Goal: Task Accomplishment & Management: Use online tool/utility

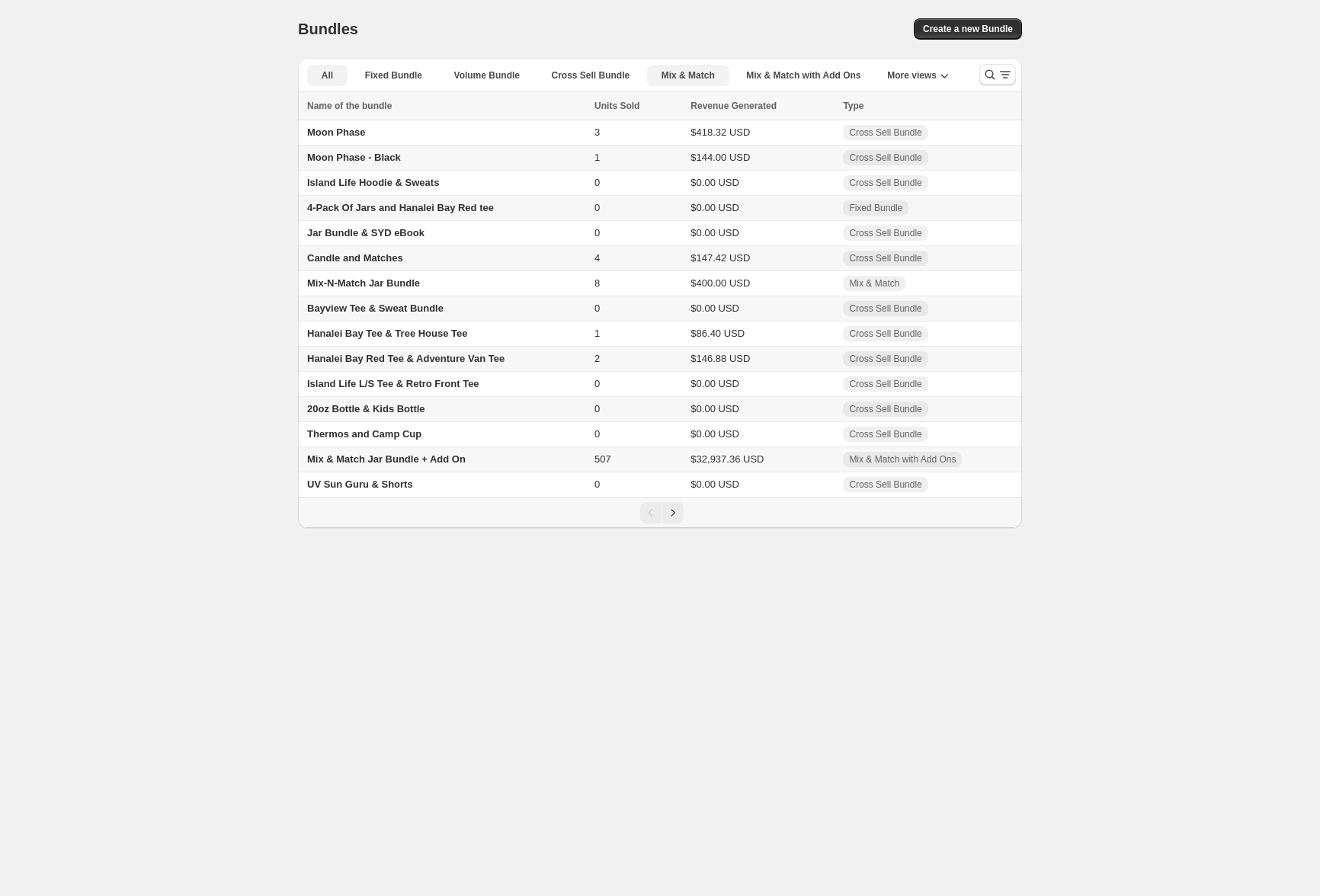
click at [705, 76] on span "Mix & Match" at bounding box center [688, 75] width 54 height 12
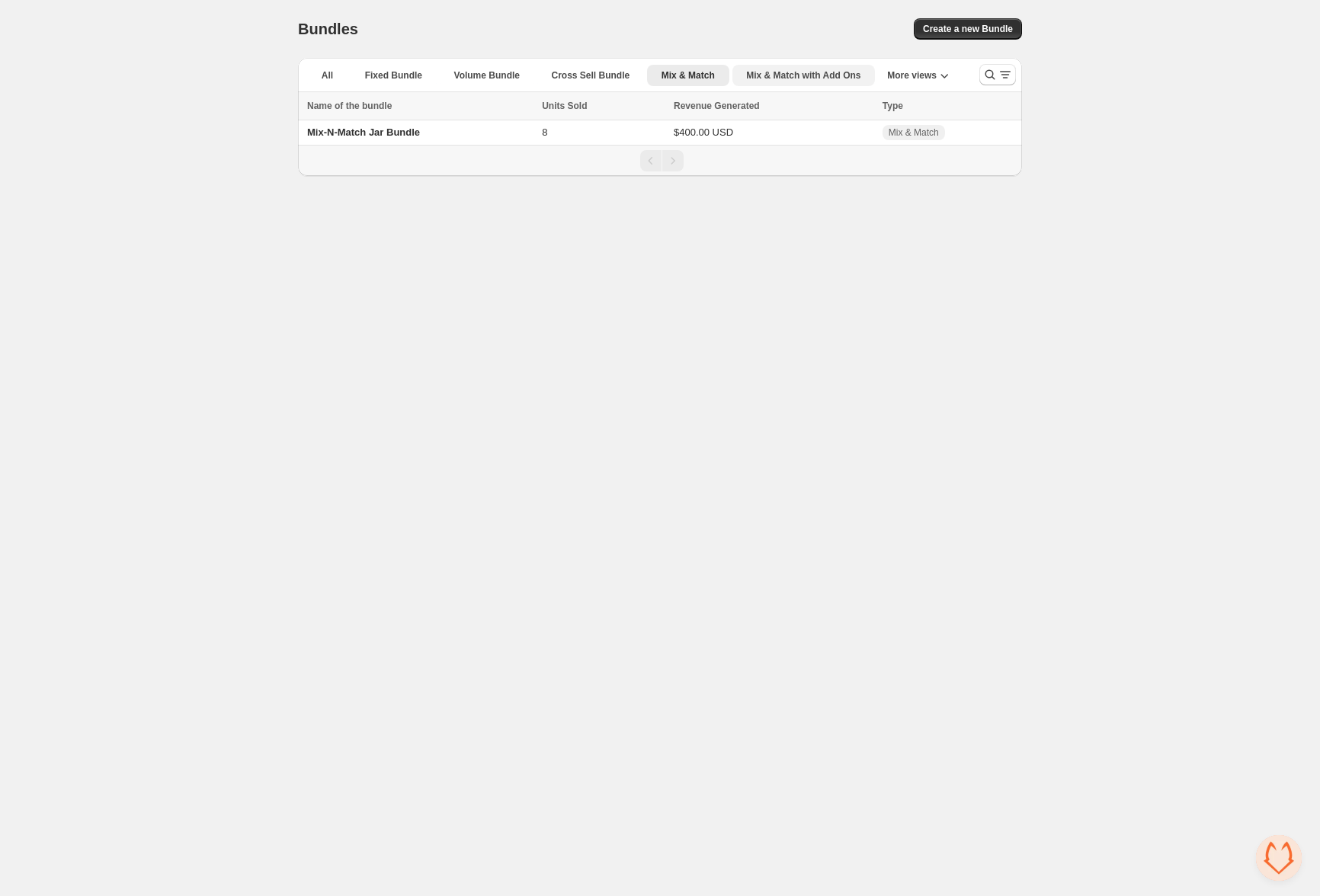
click at [796, 79] on span "Mix & Match with Add Ons" at bounding box center [803, 75] width 114 height 12
click at [685, 70] on span "Mix & Match" at bounding box center [688, 75] width 54 height 12
click at [784, 70] on span "Mix & Match with Add Ons" at bounding box center [803, 75] width 114 height 12
click at [364, 148] on td "Mix & Match Coffee & Tea Jar Bundle" at bounding box center [434, 157] width 272 height 25
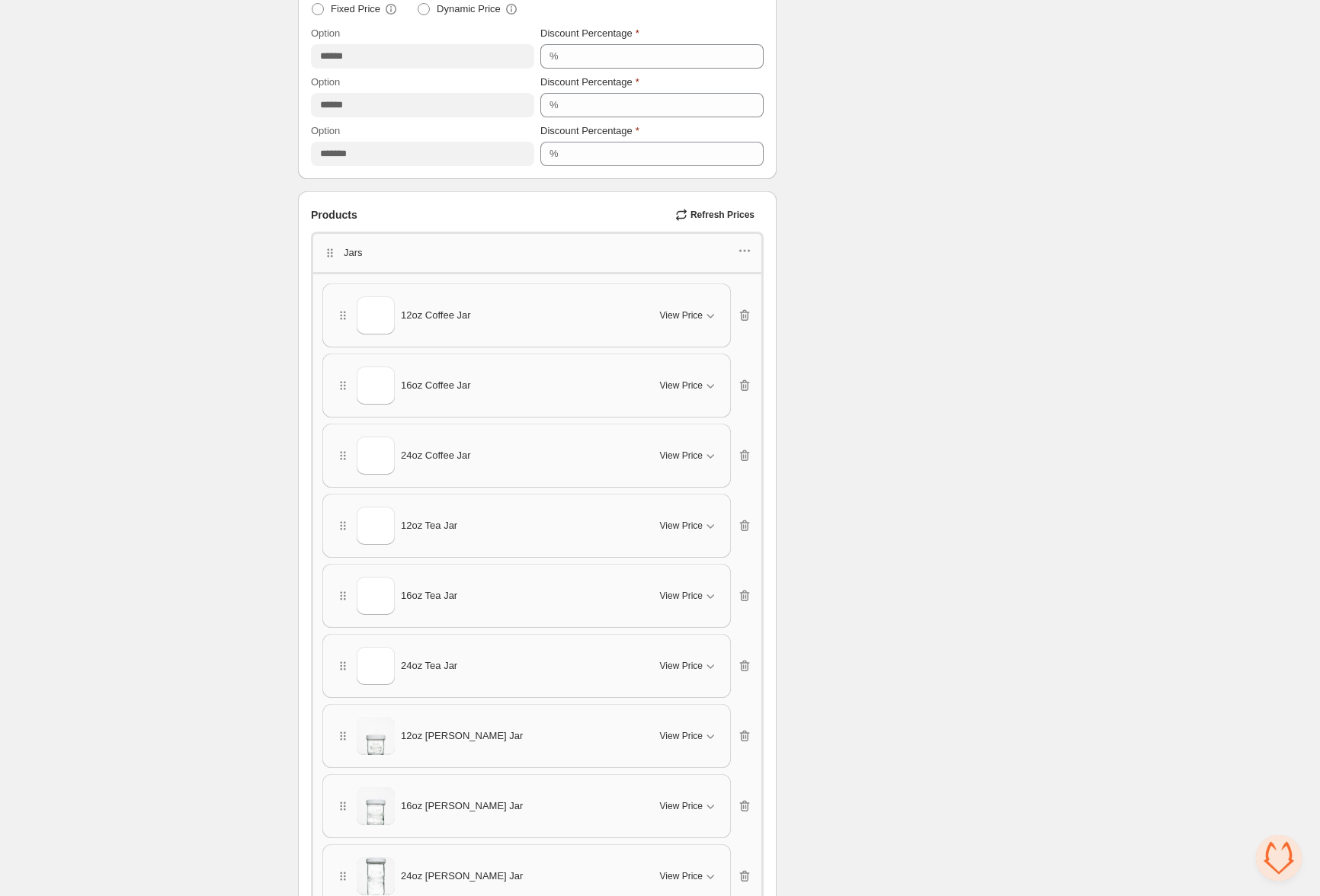
scroll to position [647, 0]
click at [379, 308] on img at bounding box center [376, 311] width 38 height 46
click at [447, 306] on span "12oz Coffee Jar" at bounding box center [436, 312] width 70 height 16
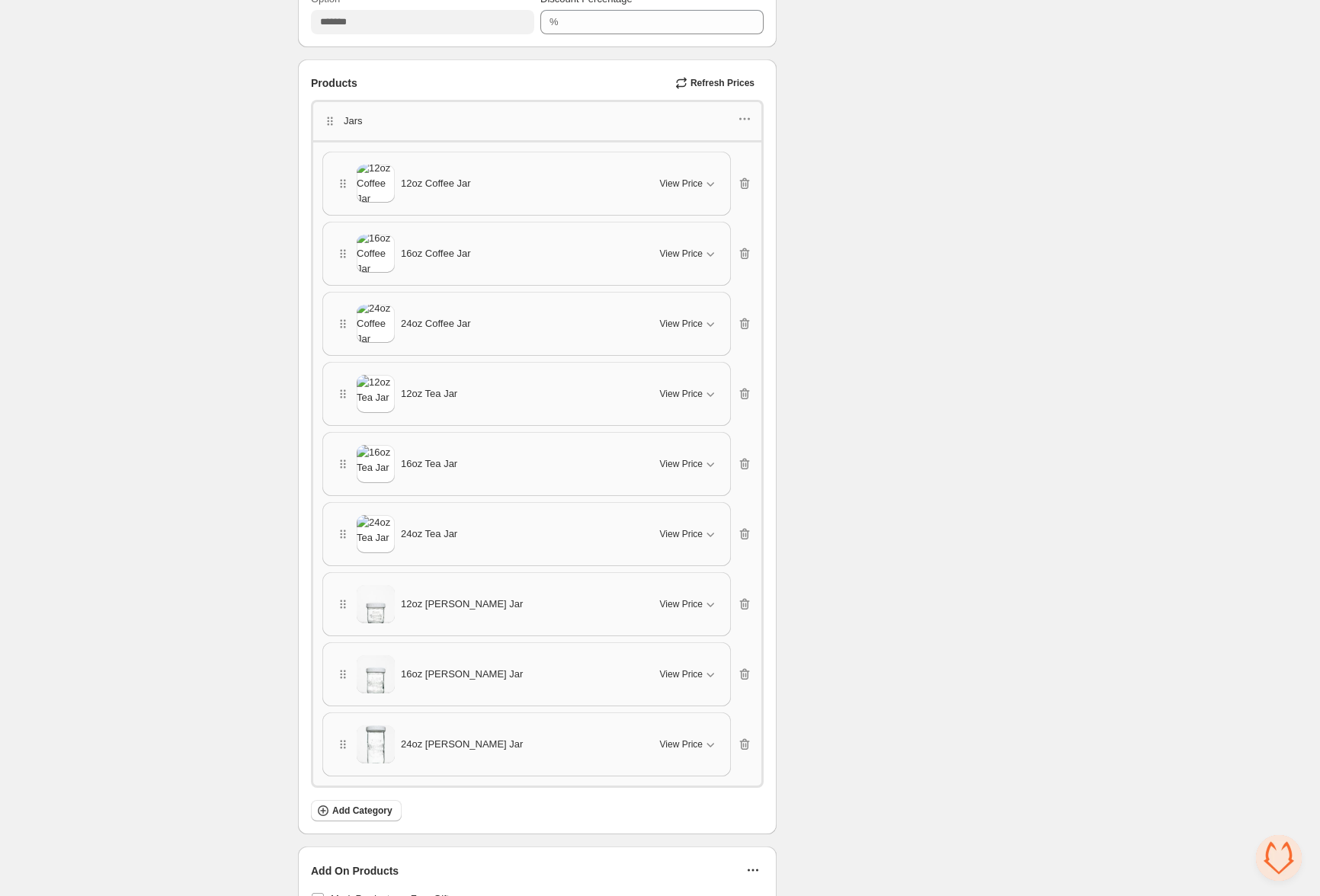
scroll to position [598, 0]
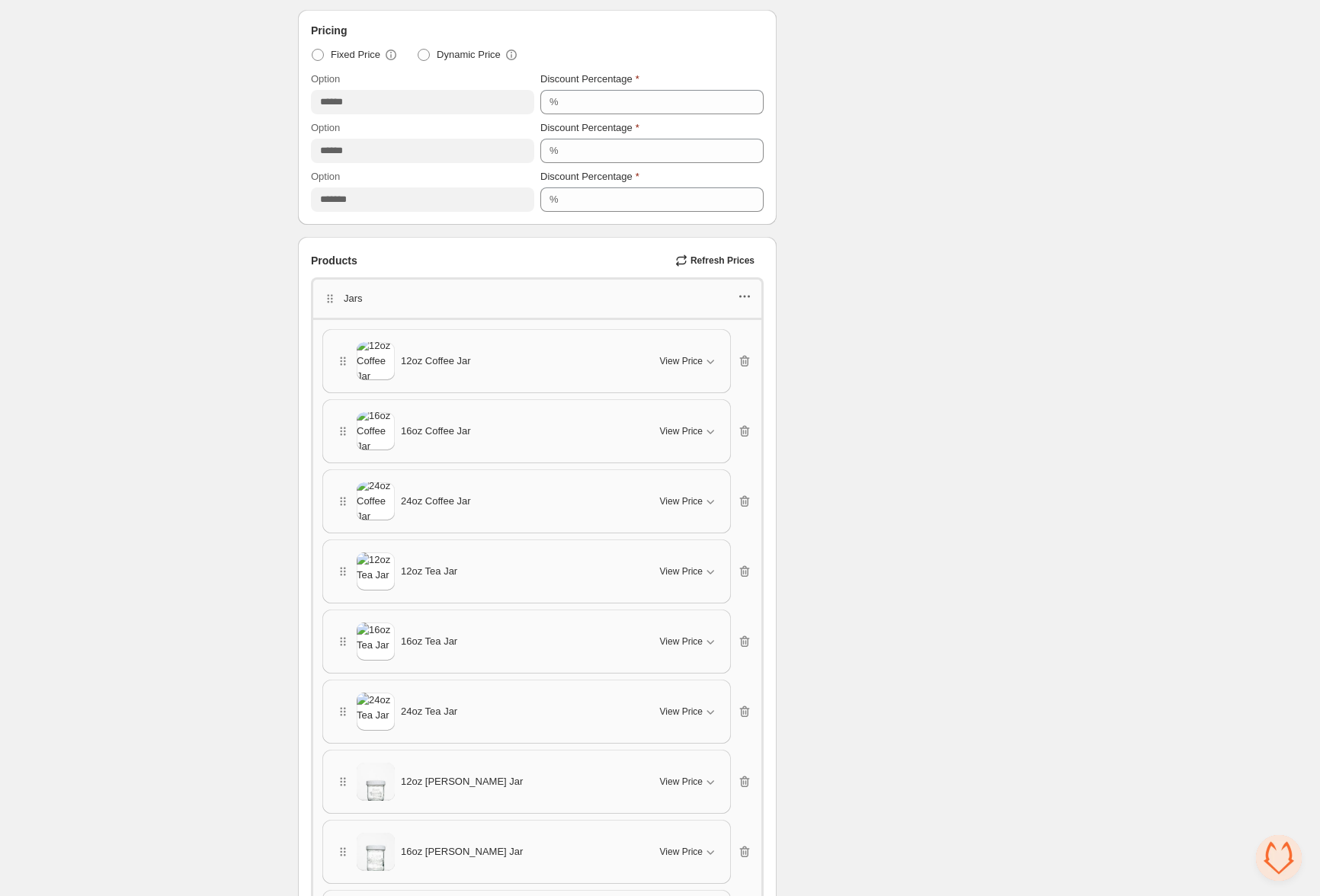
click at [747, 290] on icon "button" at bounding box center [744, 296] width 16 height 16
click at [738, 349] on span "Edit products" at bounding box center [752, 350] width 82 height 16
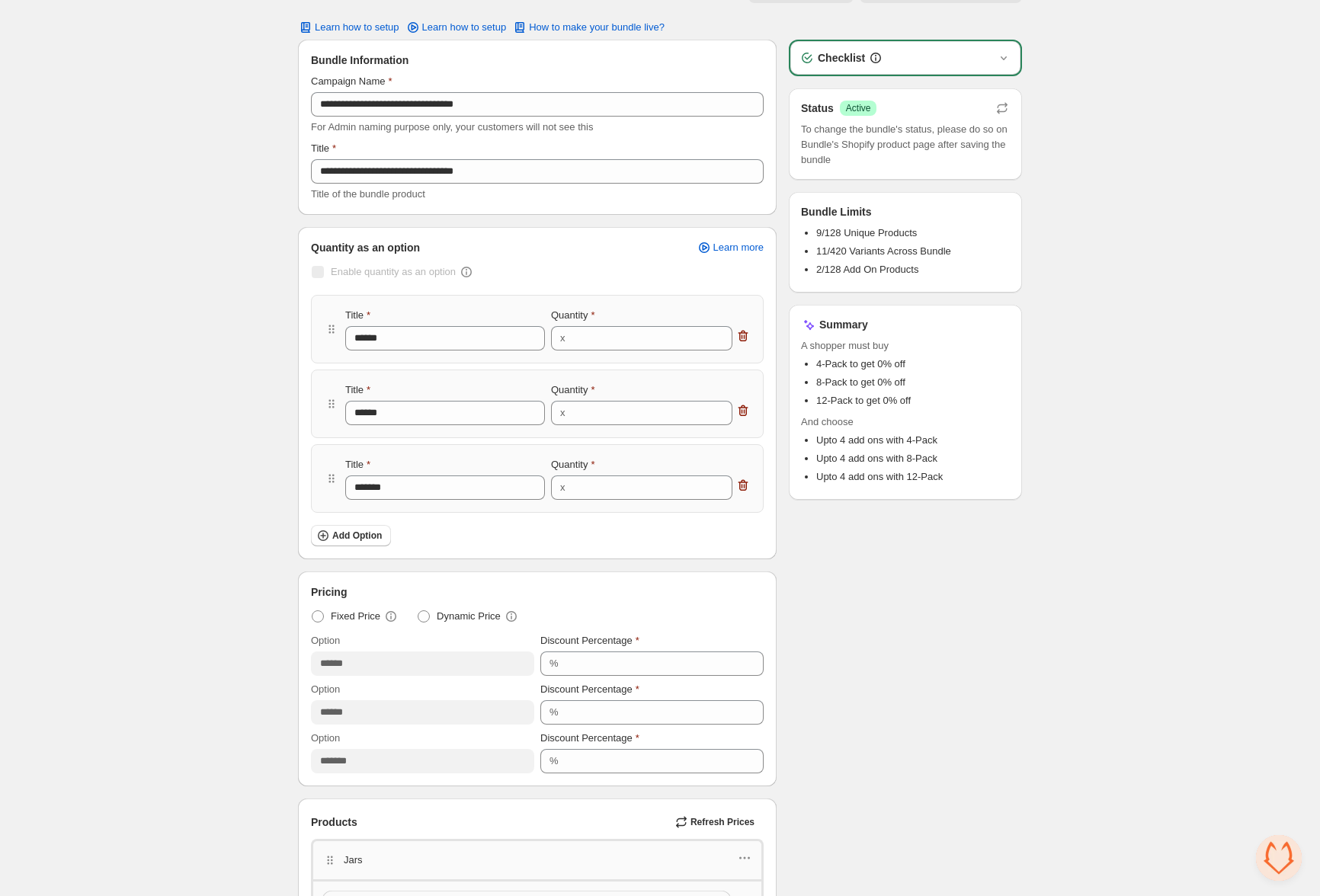
scroll to position [0, 0]
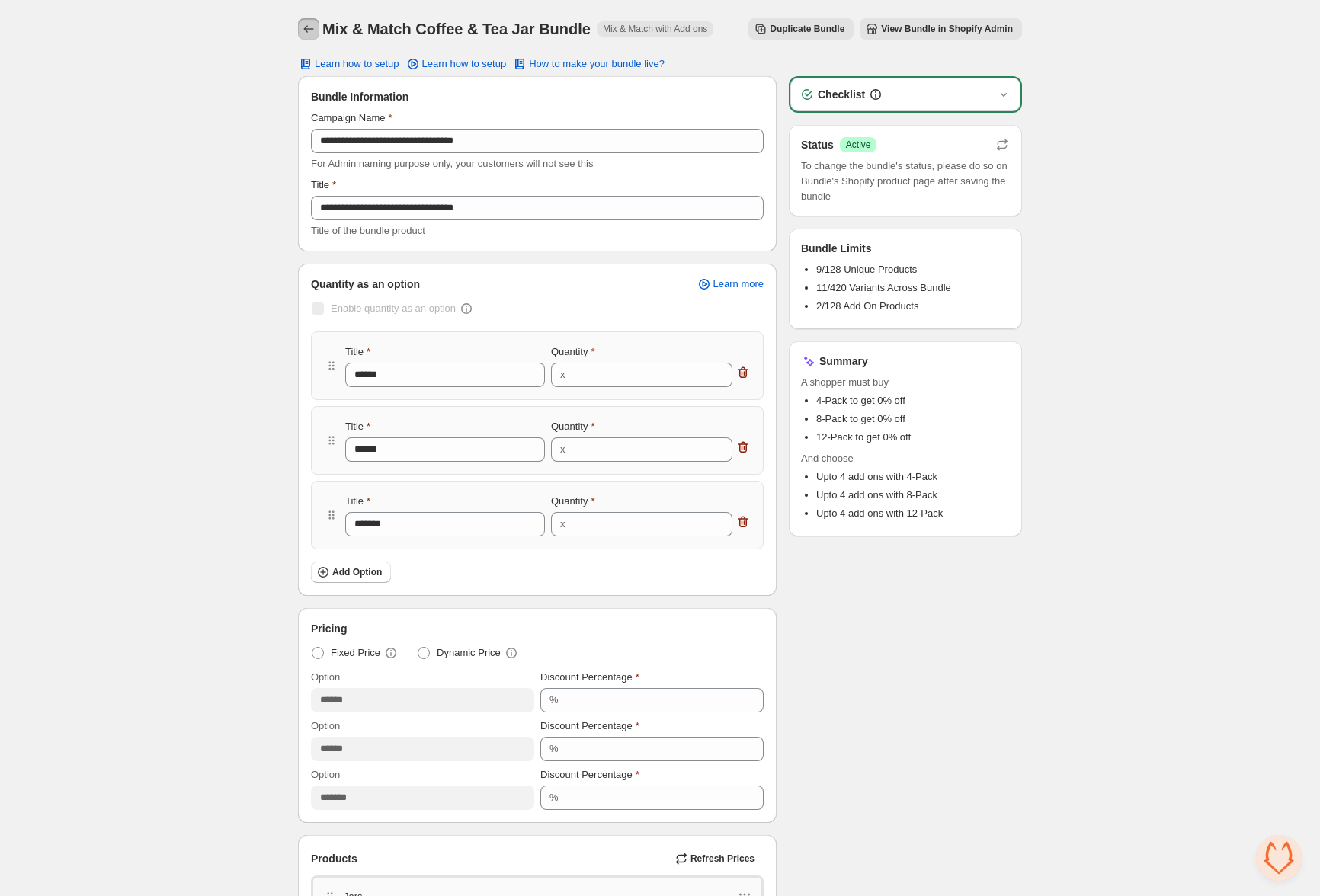
click at [309, 24] on icon "Back" at bounding box center [309, 29] width 16 height 16
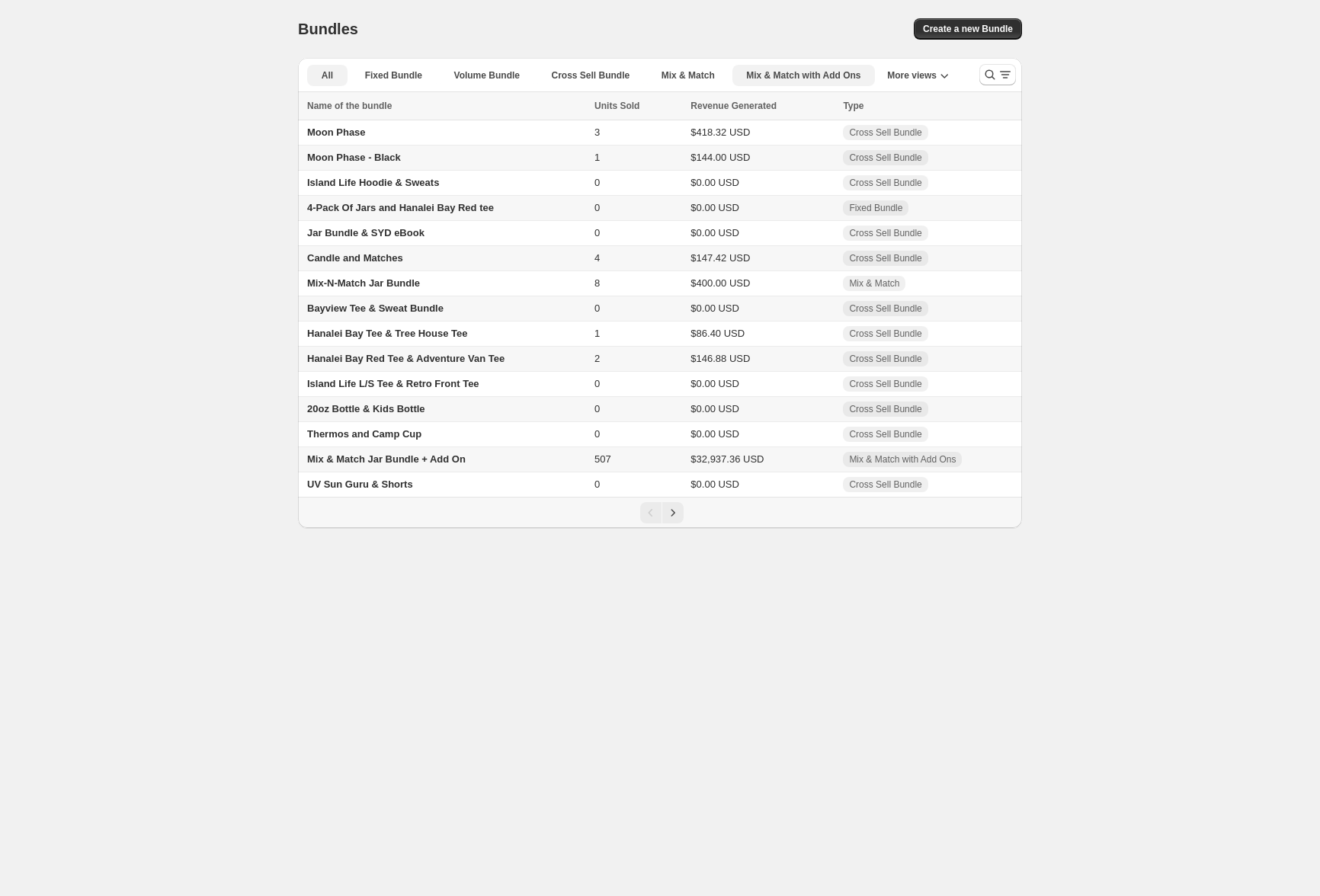
click at [791, 69] on span "Mix & Match with Add Ons" at bounding box center [803, 75] width 114 height 12
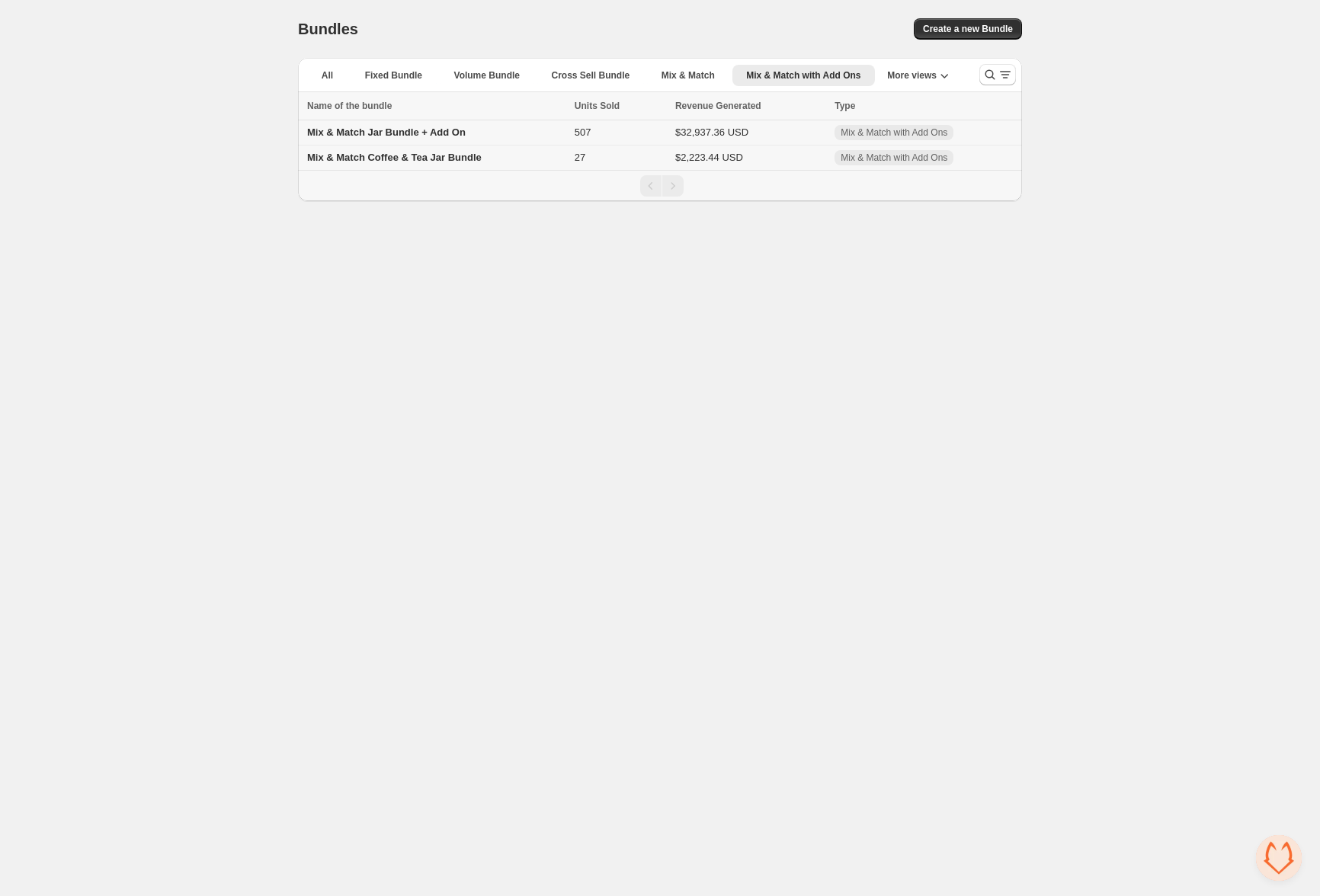
click at [400, 133] on span "Mix & Match Jar Bundle + Add On" at bounding box center [386, 131] width 158 height 11
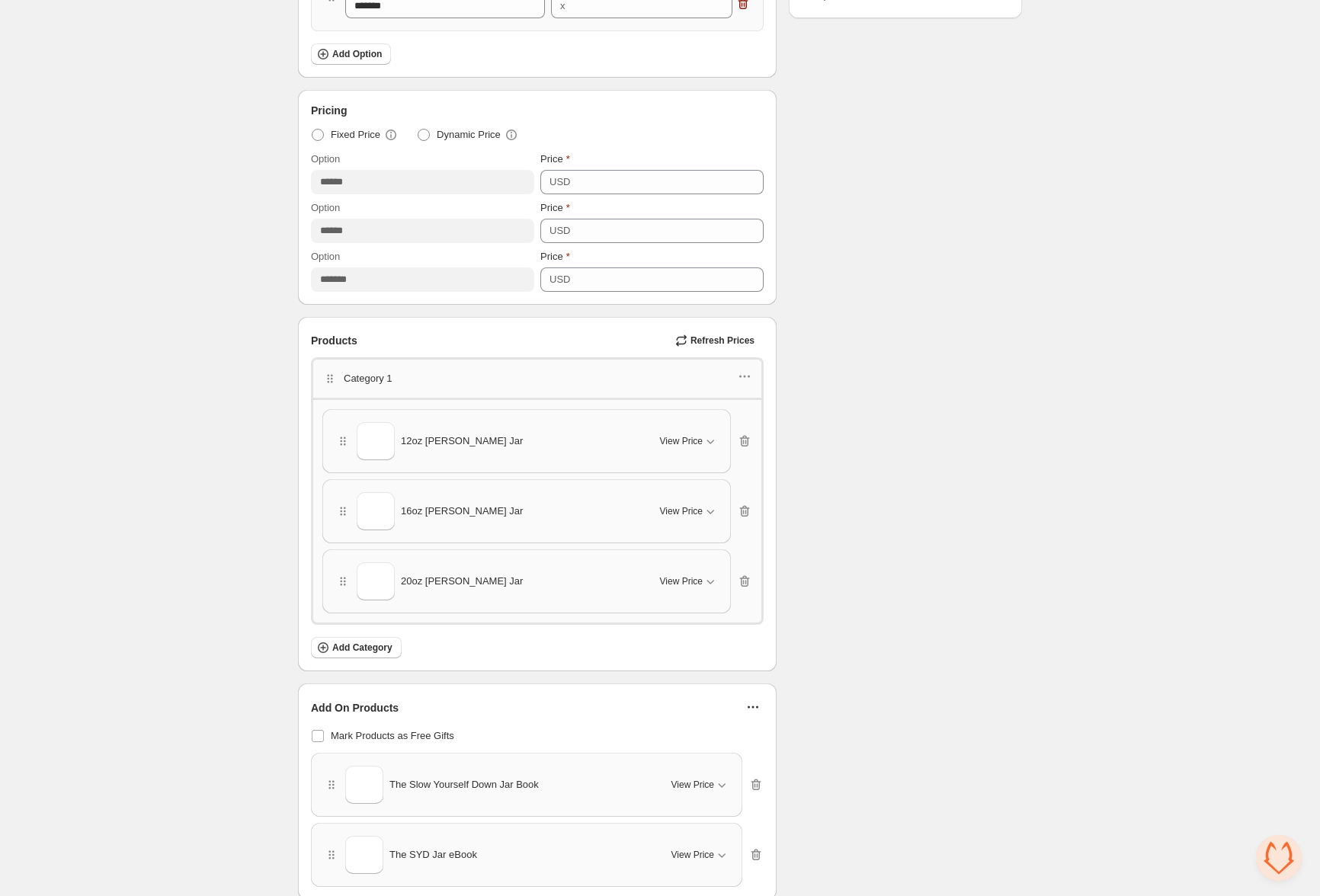
scroll to position [652, 0]
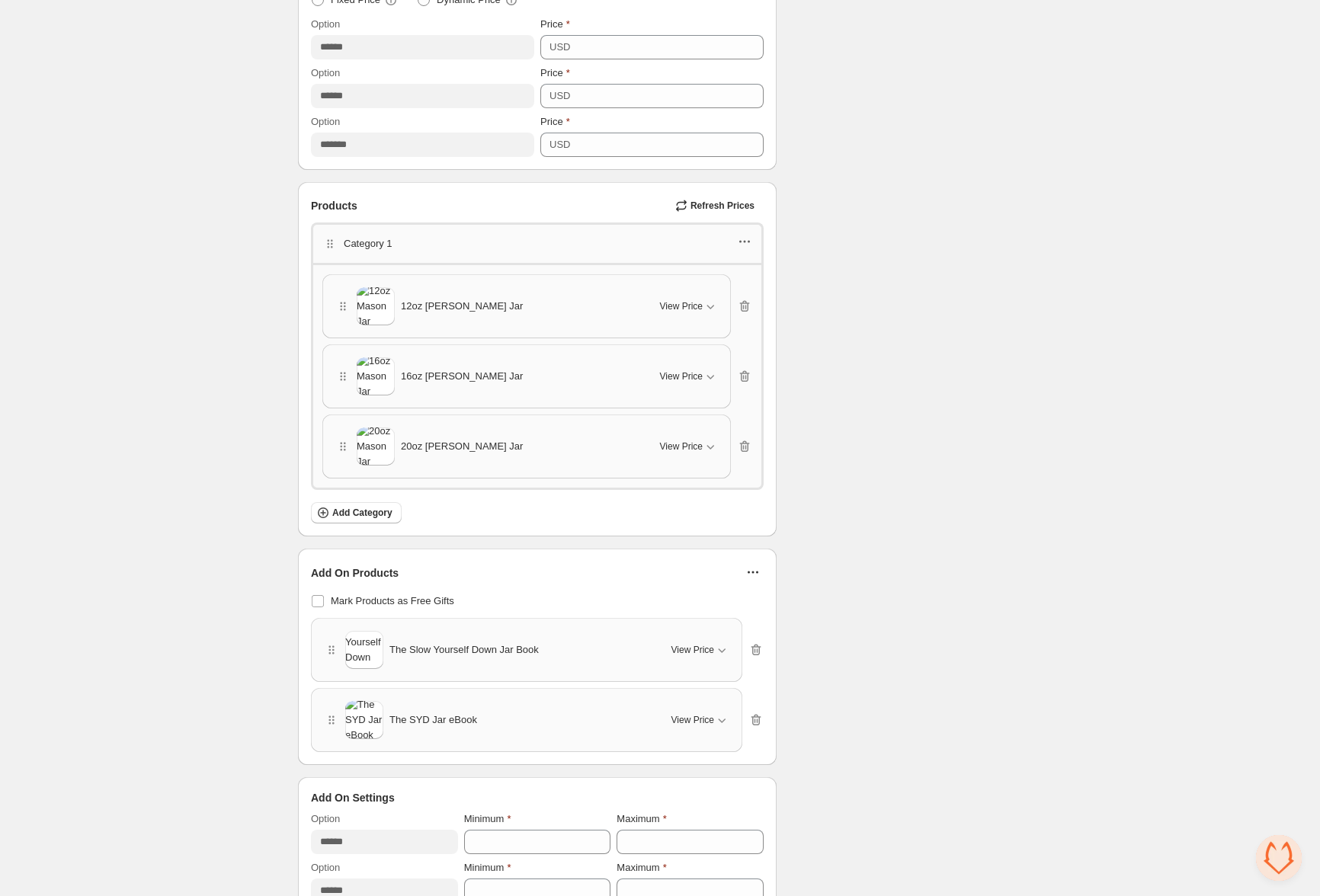
click at [746, 238] on icon "button" at bounding box center [744, 242] width 16 height 16
click at [745, 299] on span "Edit products" at bounding box center [752, 295] width 82 height 16
click at [751, 564] on icon "button" at bounding box center [753, 572] width 16 height 16
click at [747, 601] on span "Edit Products" at bounding box center [762, 601] width 65 height 16
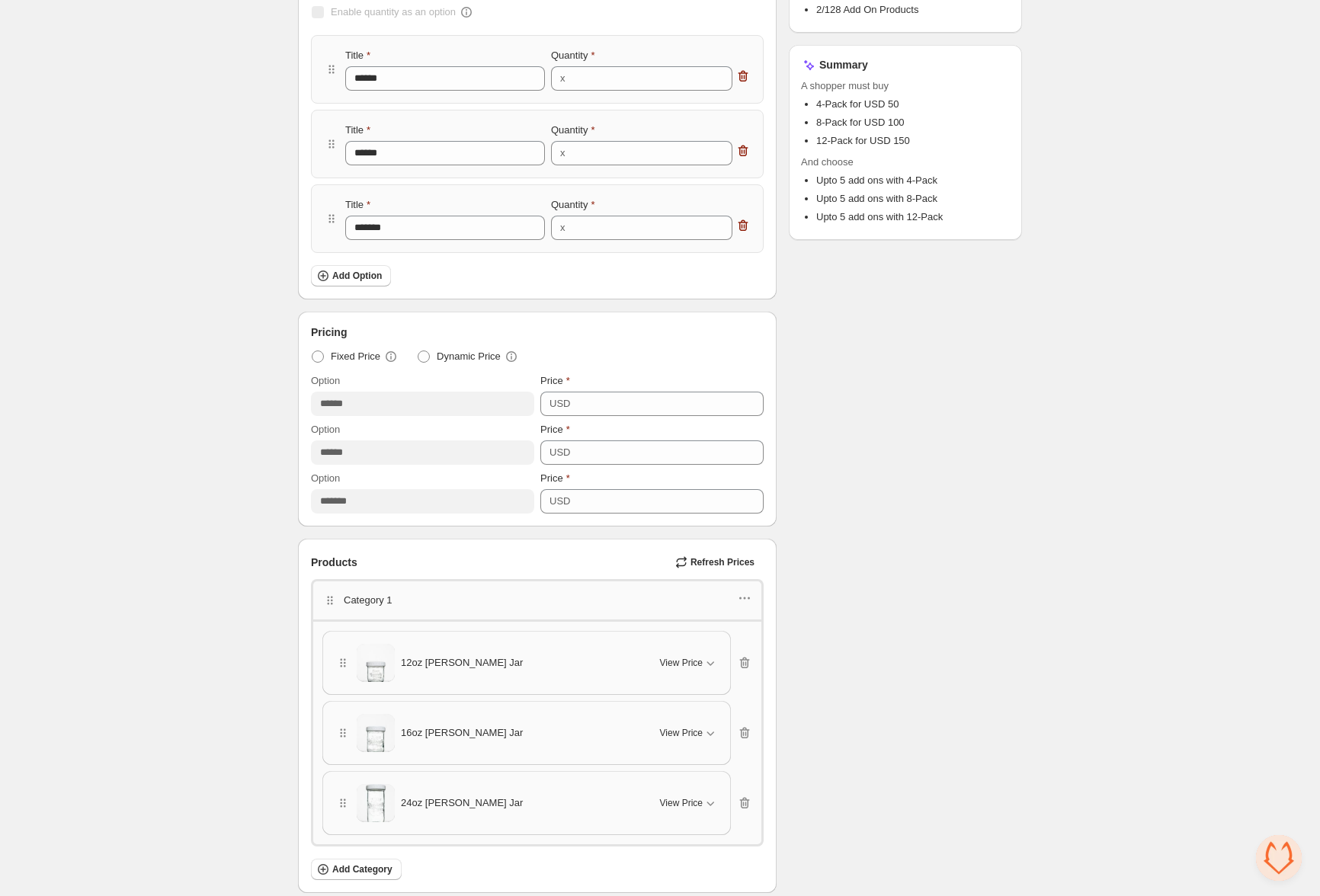
scroll to position [0, 0]
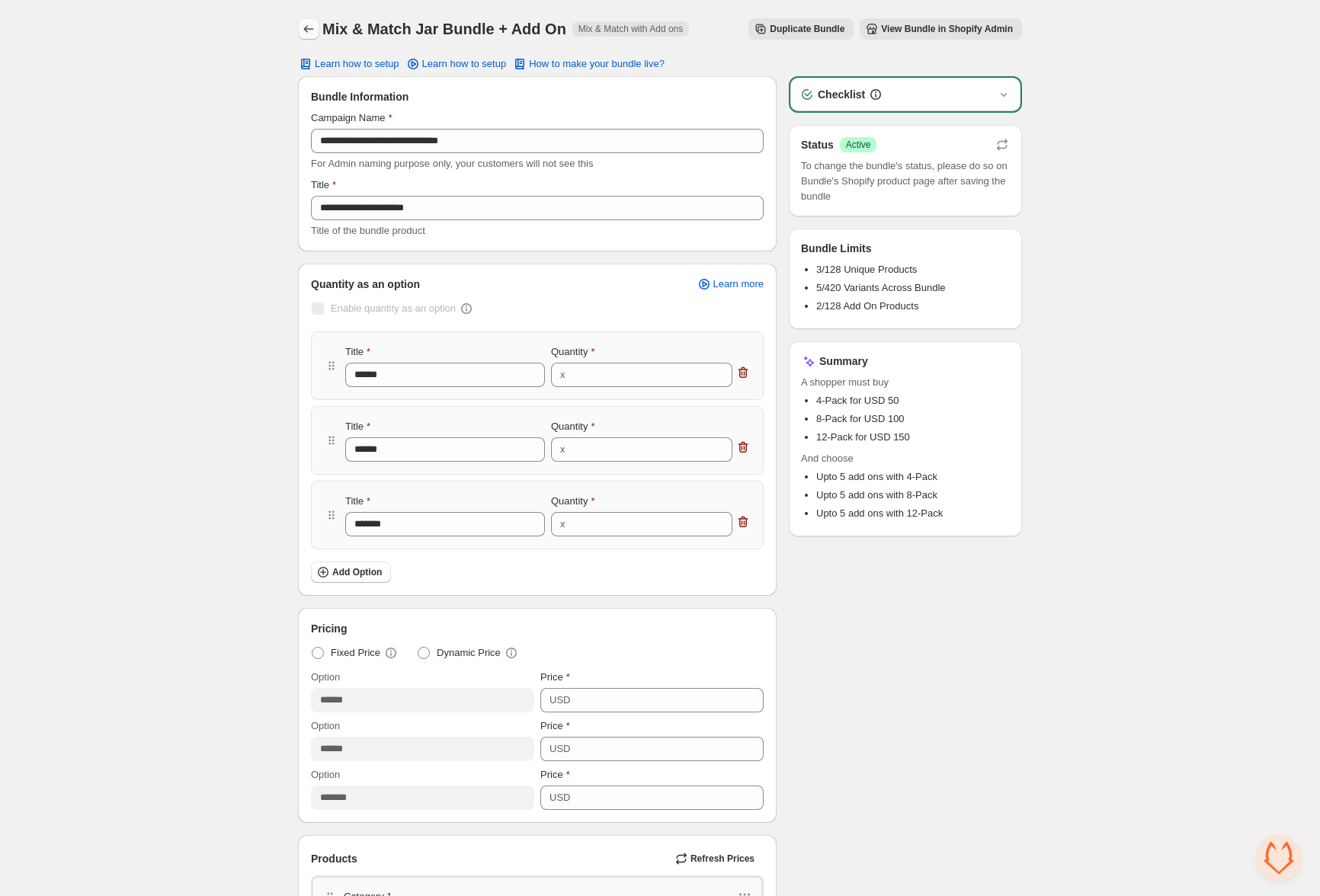
click at [312, 29] on icon "Back" at bounding box center [309, 29] width 16 height 16
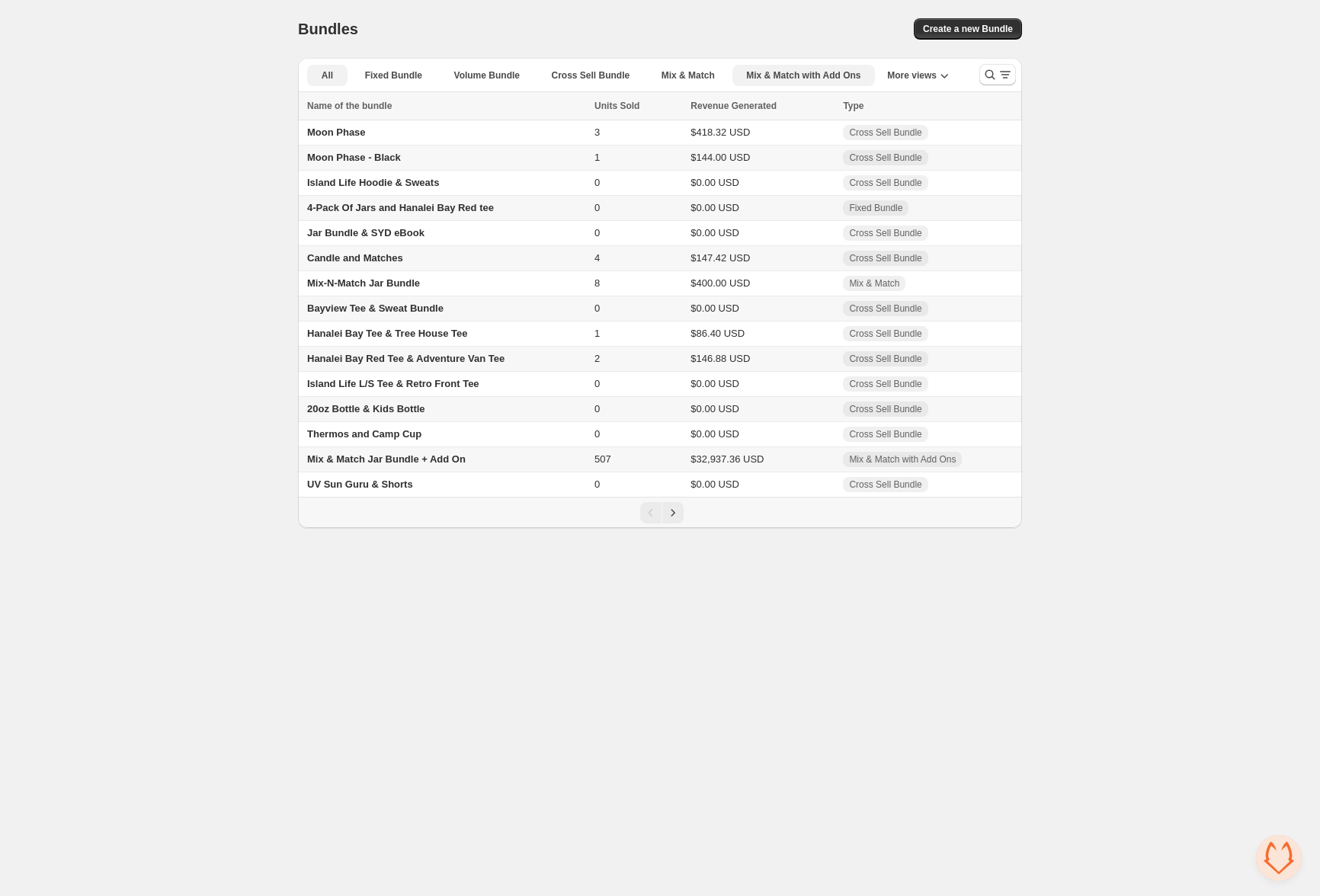
click at [797, 74] on span "Mix & Match with Add Ons" at bounding box center [803, 75] width 114 height 12
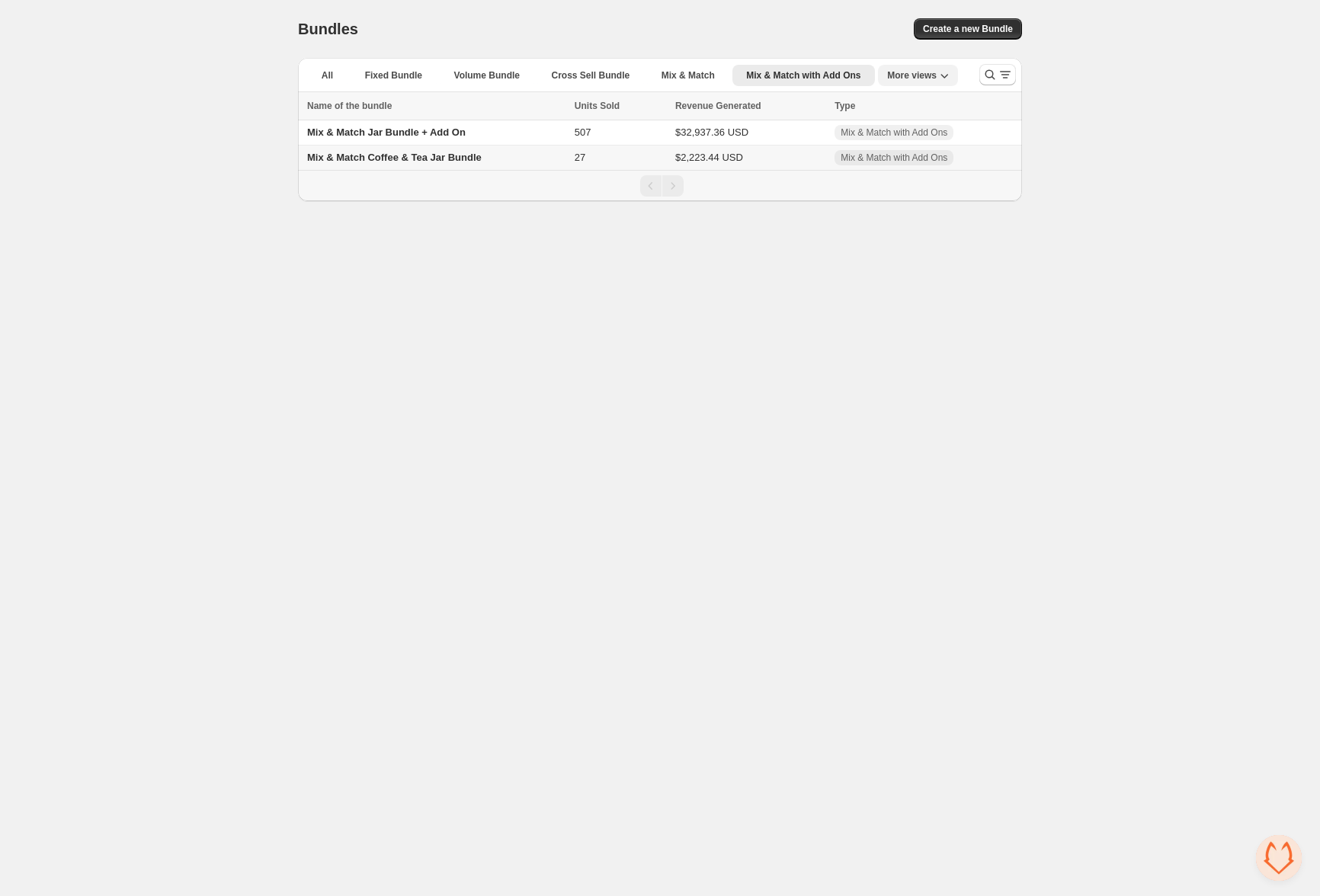
click at [920, 72] on span "More views" at bounding box center [911, 75] width 49 height 12
click at [795, 76] on span "Mix & Match with Add Ons" at bounding box center [803, 75] width 114 height 12
click at [378, 155] on span "Mix & Match Coffee & Tea Jar Bundle" at bounding box center [394, 156] width 175 height 11
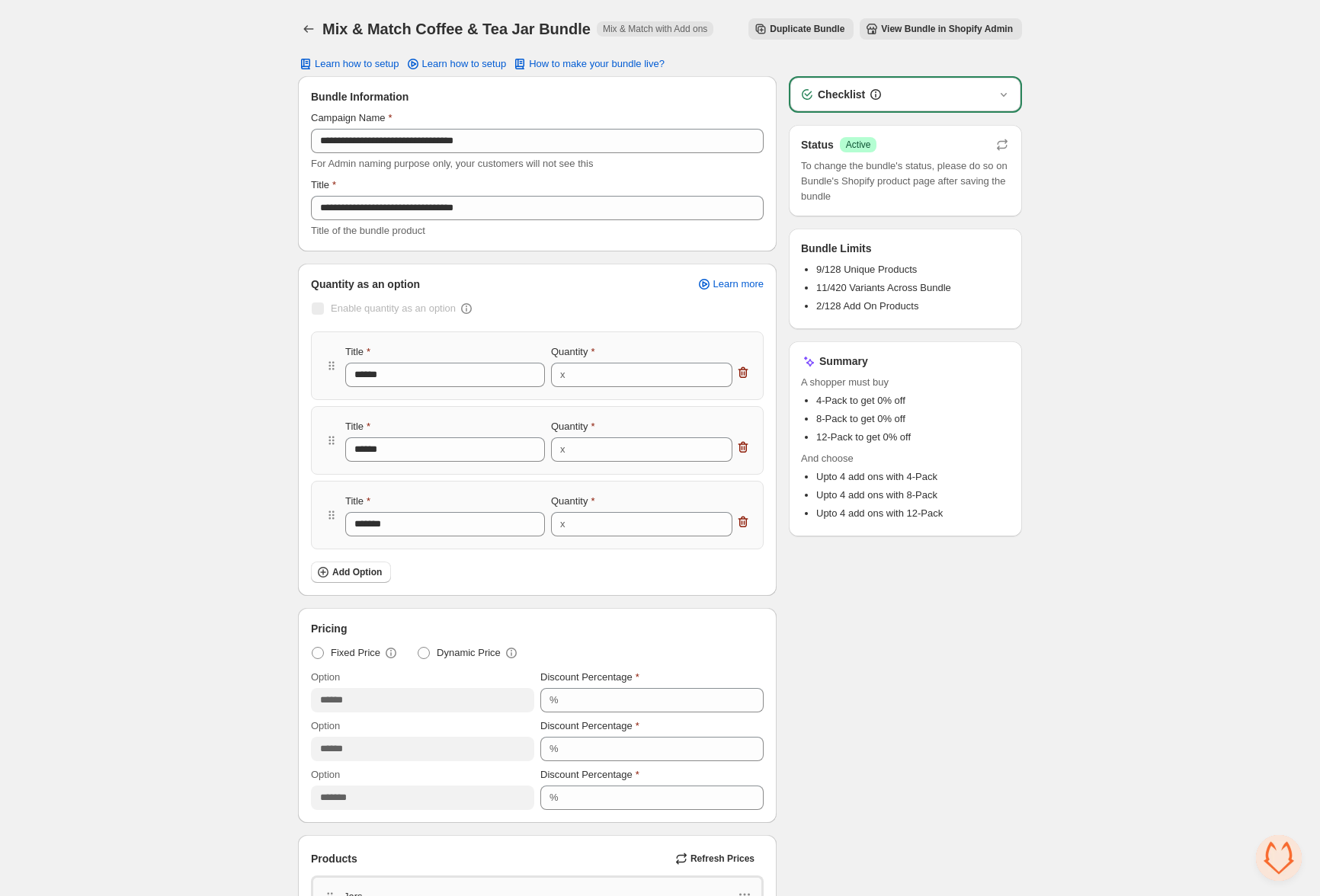
click at [893, 31] on span "View Bundle in Shopify Admin" at bounding box center [947, 29] width 131 height 12
click at [315, 28] on icon "Back" at bounding box center [309, 29] width 16 height 16
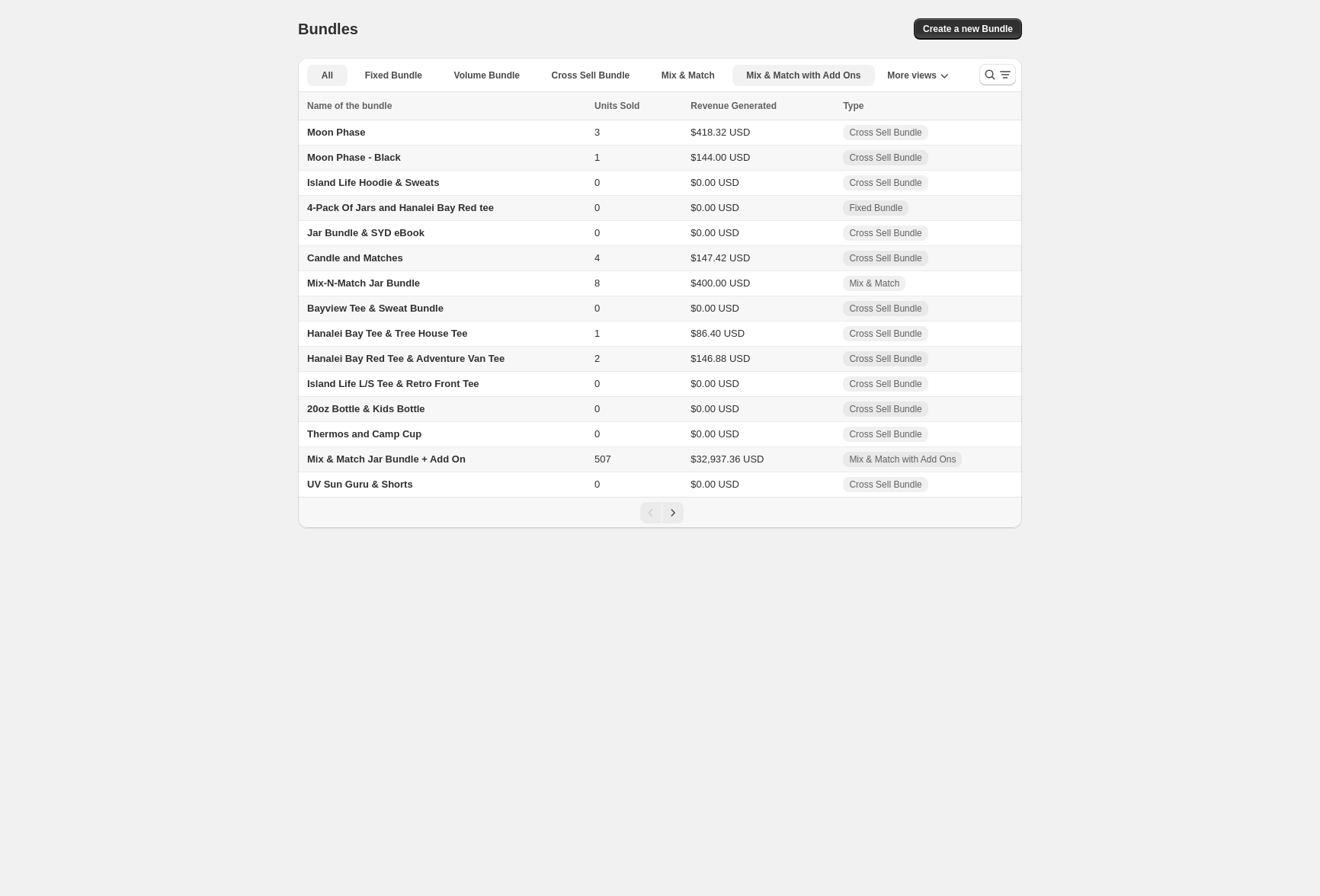
click at [785, 71] on span "Mix & Match with Add Ons" at bounding box center [803, 75] width 114 height 12
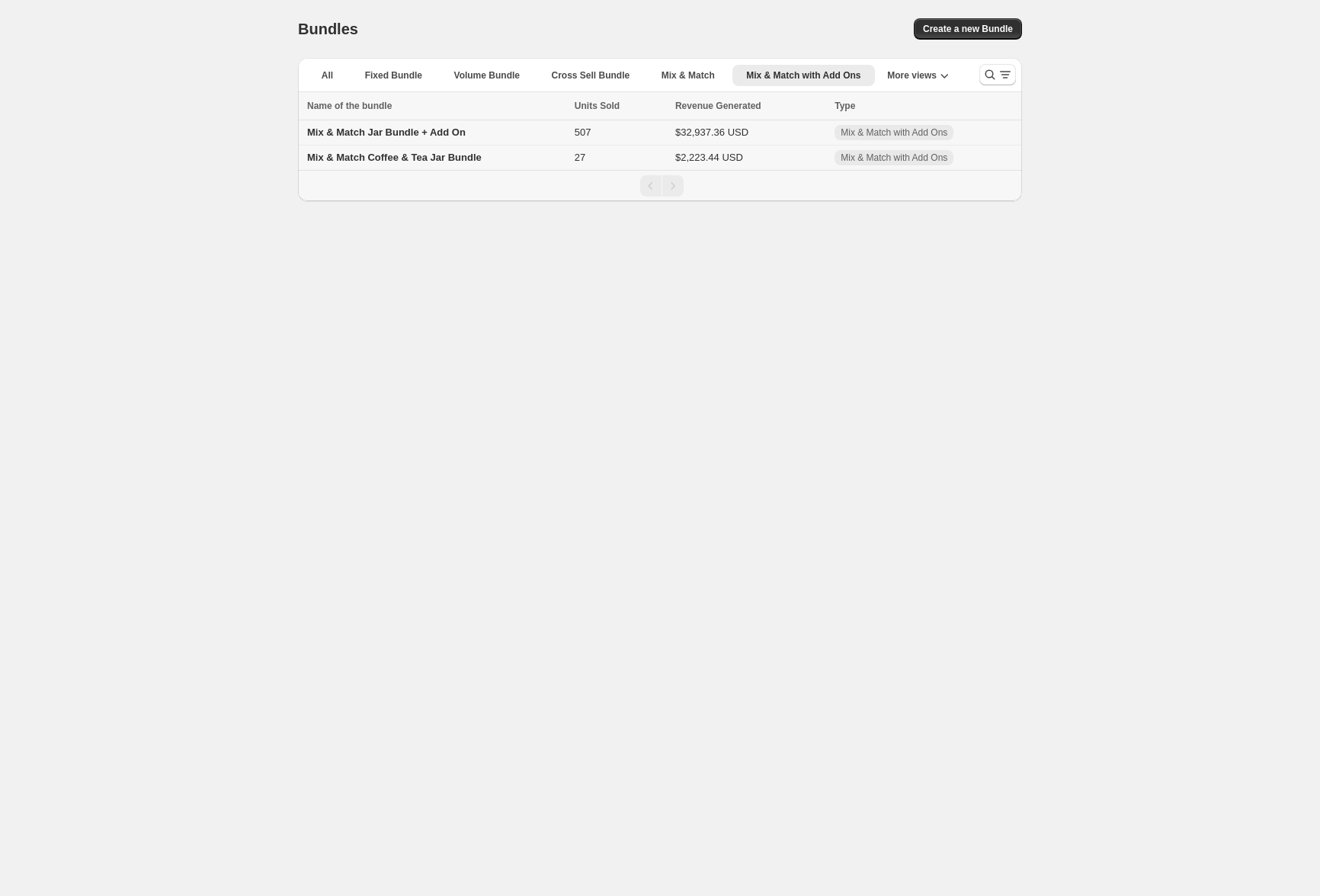
click at [430, 134] on span "Mix & Match Jar Bundle + Add On" at bounding box center [386, 131] width 158 height 11
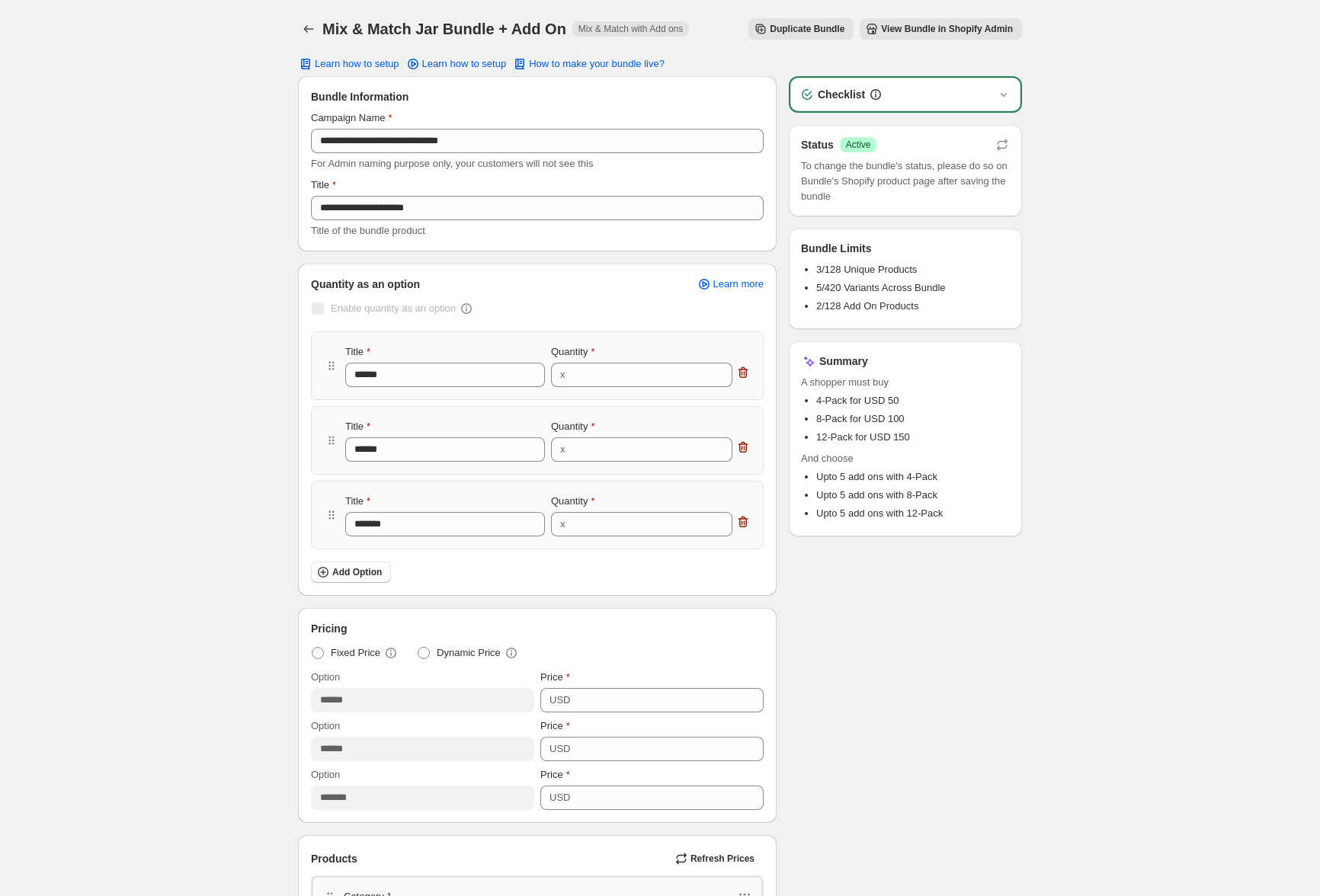
click at [933, 22] on span "View Bundle in Shopify Admin" at bounding box center [947, 29] width 131 height 12
